Goal: Information Seeking & Learning: Learn about a topic

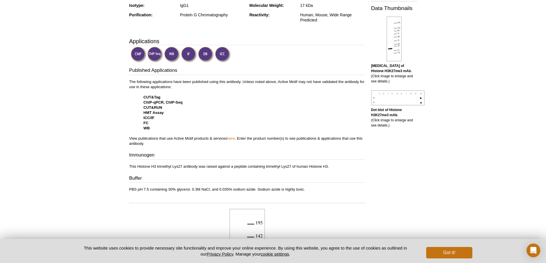
scroll to position [143, 0]
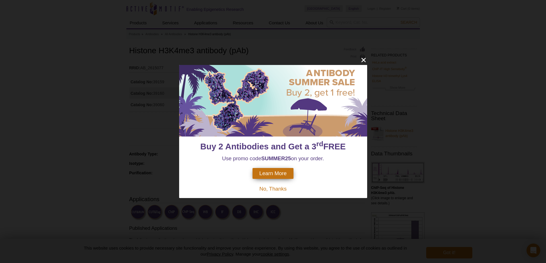
drag, startPoint x: 57, startPoint y: 34, endPoint x: 32, endPoint y: 5, distance: 38.4
click at [57, 31] on div "Buy 2 Antibodies and Get a 3 rd FREE Use promo code SUMMER25 on your order. Lea…" at bounding box center [273, 131] width 546 height 263
